Goal: Information Seeking & Learning: Learn about a topic

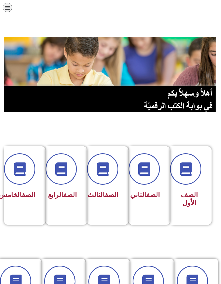
click at [24, 186] on div "الصف الخامس" at bounding box center [23, 177] width 24 height 48
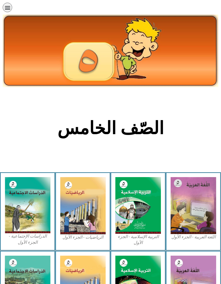
click at [195, 192] on img at bounding box center [194, 205] width 46 height 57
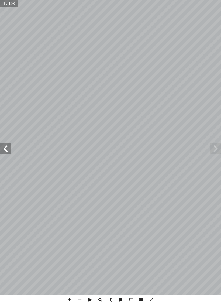
click at [219, 151] on span at bounding box center [215, 148] width 11 height 11
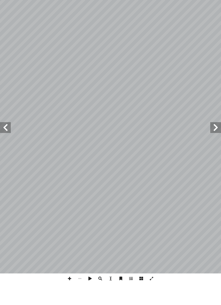
click at [6, 143] on span at bounding box center [5, 148] width 11 height 11
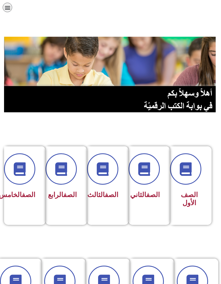
click at [27, 190] on div "الصف الخامس" at bounding box center [23, 194] width 24 height 13
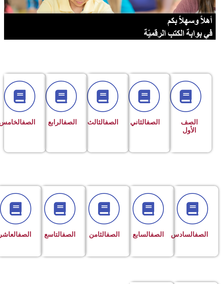
scroll to position [73, 0]
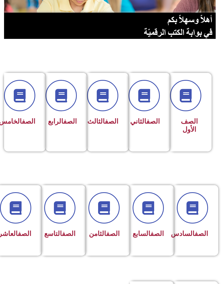
click at [195, 226] on div "الصف السادس" at bounding box center [194, 216] width 27 height 48
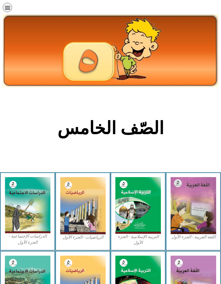
click at [204, 202] on img at bounding box center [194, 205] width 46 height 57
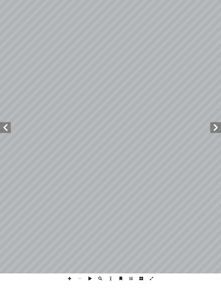
click at [6, 143] on span at bounding box center [5, 148] width 11 height 11
click at [4, 143] on span at bounding box center [5, 148] width 11 height 11
click at [6, 143] on span at bounding box center [5, 148] width 11 height 11
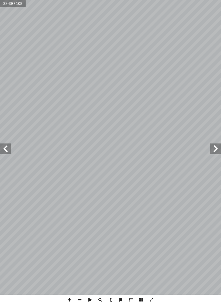
click at [218, 150] on span at bounding box center [215, 148] width 11 height 11
click at [213, 150] on span at bounding box center [215, 148] width 11 height 11
click at [8, 151] on span at bounding box center [5, 148] width 11 height 11
click at [6, 149] on span at bounding box center [5, 148] width 11 height 11
click at [8, 146] on span at bounding box center [5, 148] width 11 height 11
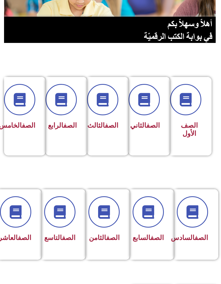
scroll to position [69, 0]
click at [198, 236] on link "الصف" at bounding box center [201, 237] width 13 height 8
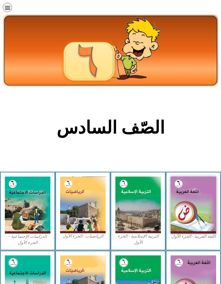
click at [196, 205] on img at bounding box center [194, 204] width 46 height 57
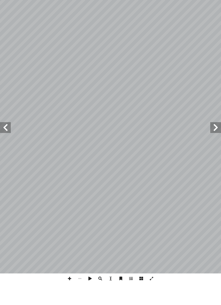
click at [4, 143] on span at bounding box center [5, 148] width 11 height 11
click at [8, 143] on span at bounding box center [5, 148] width 11 height 11
click at [7, 143] on span at bounding box center [5, 148] width 11 height 11
click at [6, 143] on span at bounding box center [5, 148] width 11 height 11
click at [4, 143] on span at bounding box center [5, 148] width 11 height 11
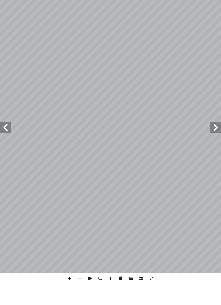
click at [6, 143] on span at bounding box center [5, 148] width 11 height 11
click at [5, 143] on span at bounding box center [5, 148] width 11 height 11
click at [4, 143] on span at bounding box center [5, 148] width 11 height 11
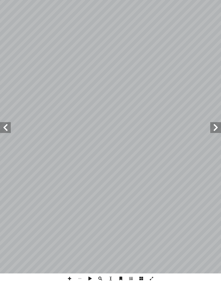
click at [9, 143] on span at bounding box center [5, 148] width 11 height 11
click at [6, 143] on span at bounding box center [5, 148] width 11 height 11
click at [4, 143] on span at bounding box center [5, 148] width 11 height 11
click at [6, 143] on span at bounding box center [5, 148] width 11 height 11
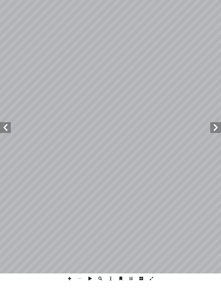
click at [3, 143] on span at bounding box center [5, 148] width 11 height 11
click at [4, 143] on span at bounding box center [5, 148] width 11 height 11
click at [8, 143] on span at bounding box center [5, 148] width 11 height 11
click at [216, 143] on span at bounding box center [215, 148] width 11 height 11
click at [6, 143] on span at bounding box center [5, 148] width 11 height 11
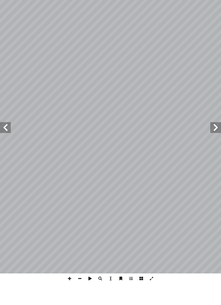
click at [4, 143] on span at bounding box center [5, 148] width 11 height 11
